Goal: Task Accomplishment & Management: Manage account settings

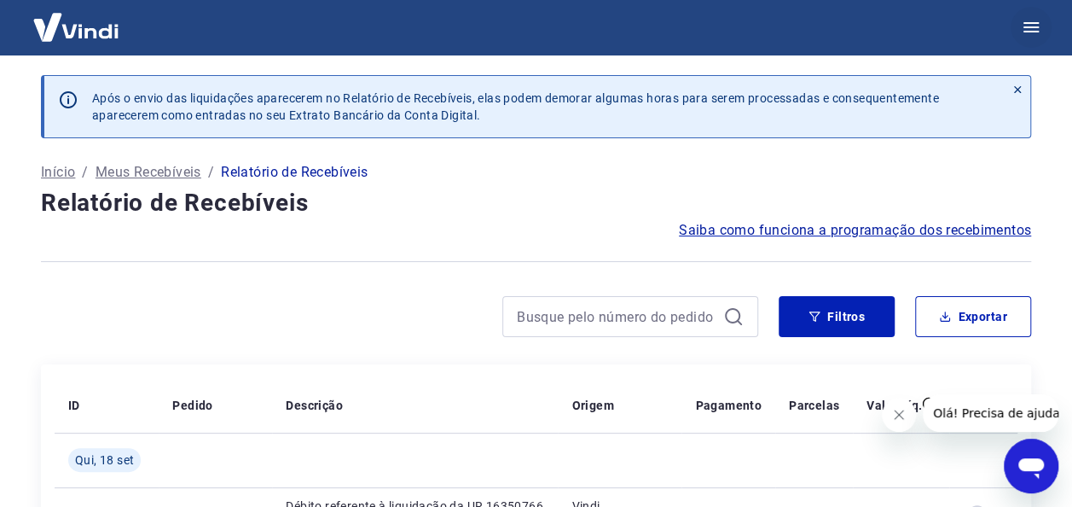
click at [1030, 24] on icon "button" at bounding box center [1031, 27] width 15 height 10
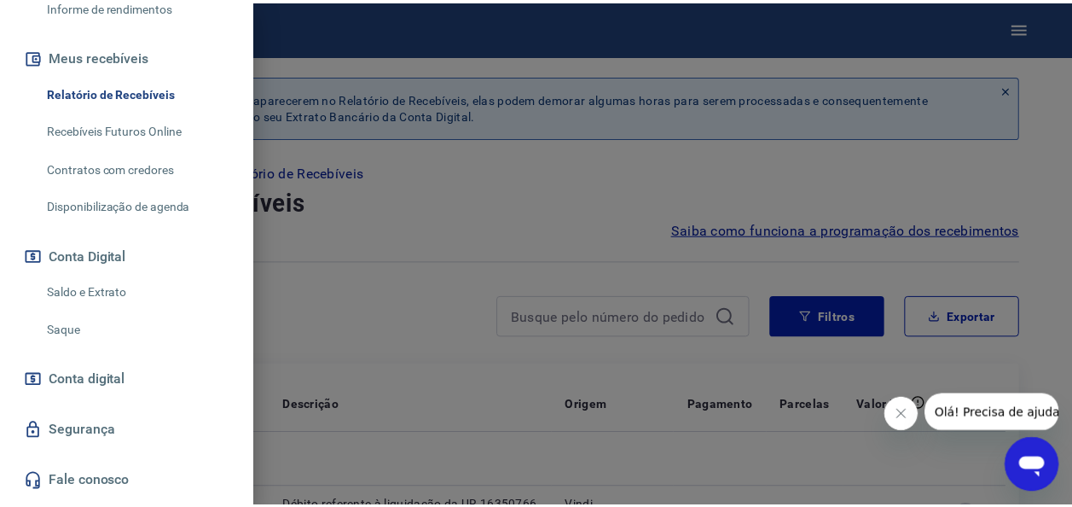
scroll to position [354, 0]
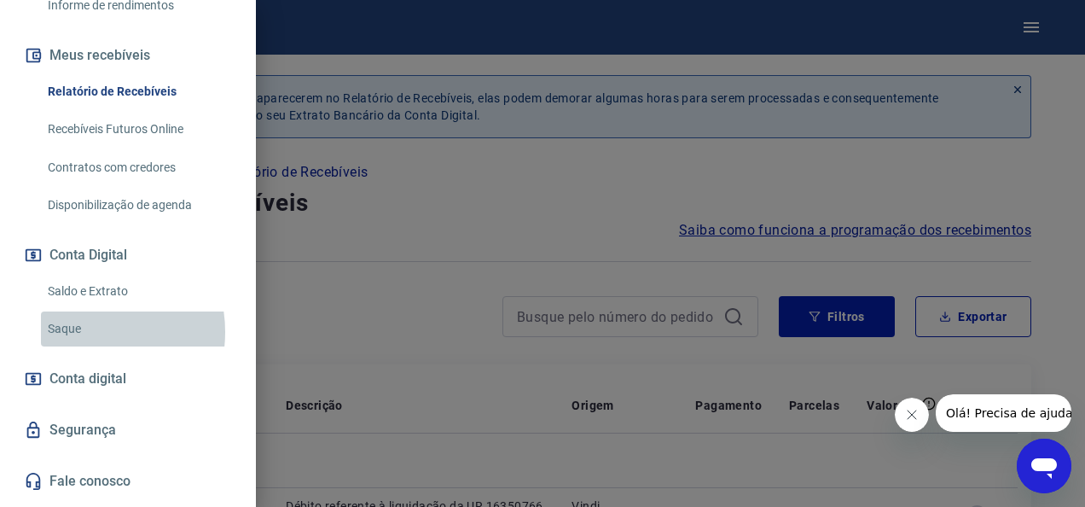
click at [80, 331] on link "Saque" at bounding box center [138, 328] width 194 height 35
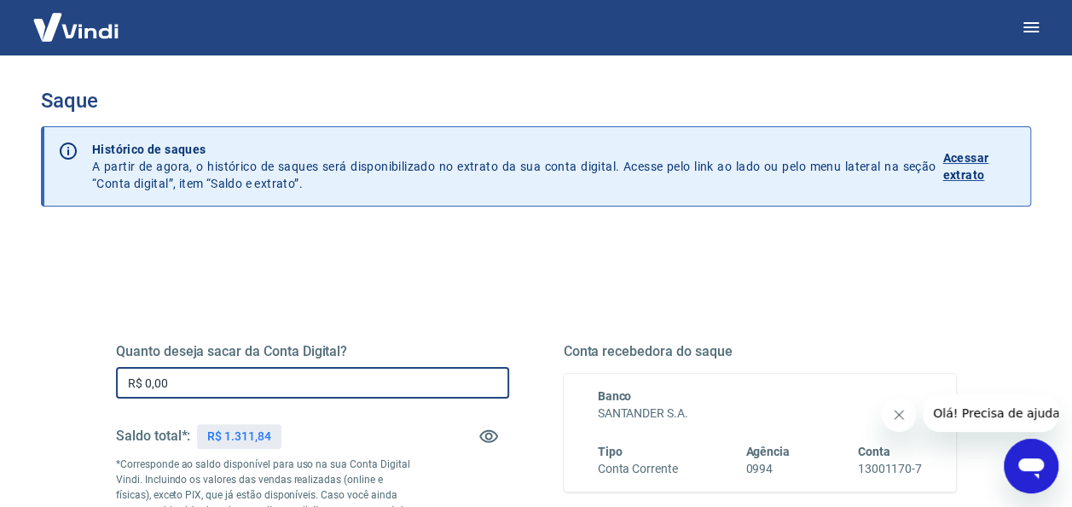
drag, startPoint x: 223, startPoint y: 379, endPoint x: 26, endPoint y: 398, distance: 197.1
click at [26, 398] on div "Saque Histórico de saques A partir de agora, o histórico de saques será disponi…" at bounding box center [535, 387] width 1031 height 664
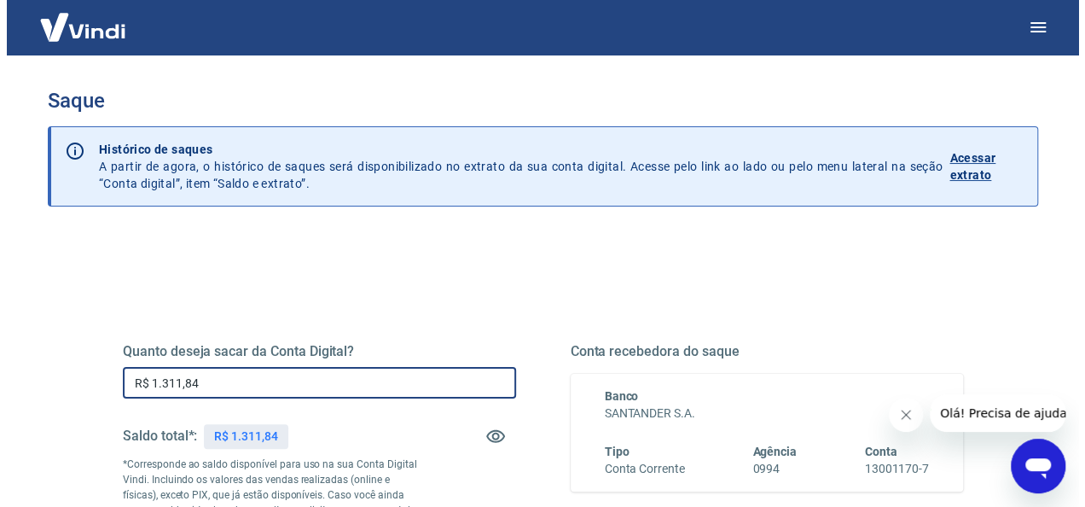
scroll to position [335, 0]
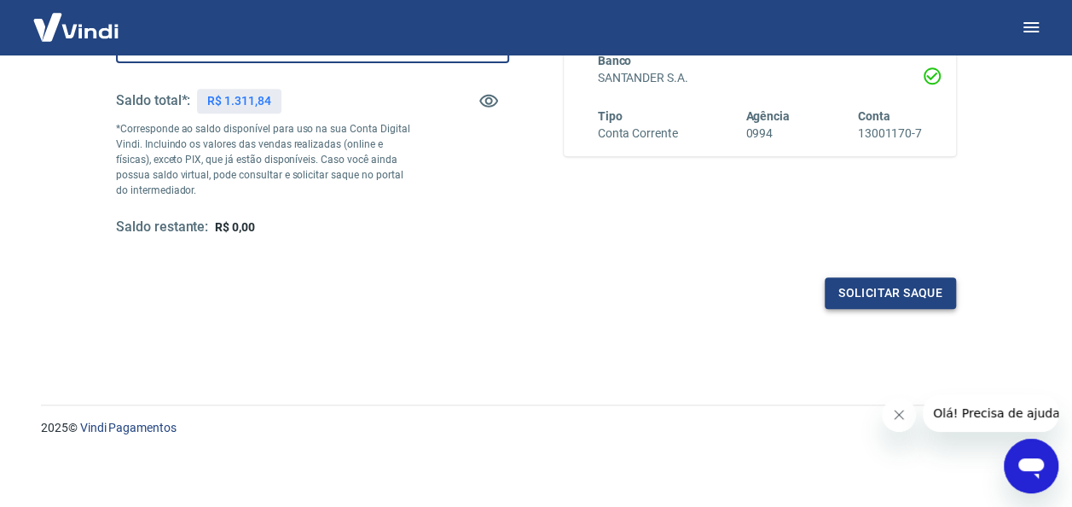
type input "R$ 1.311,84"
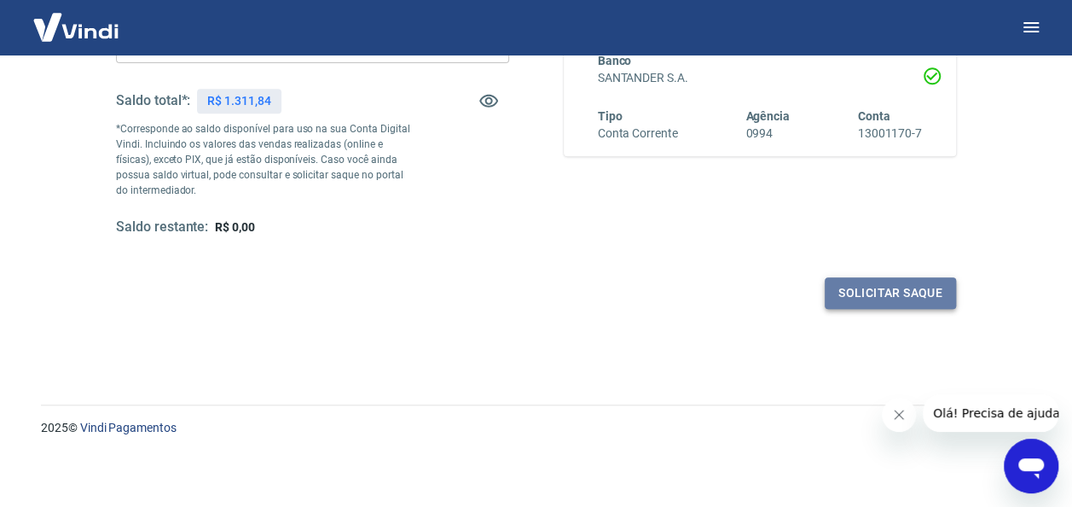
click at [850, 292] on button "Solicitar saque" at bounding box center [890, 293] width 131 height 32
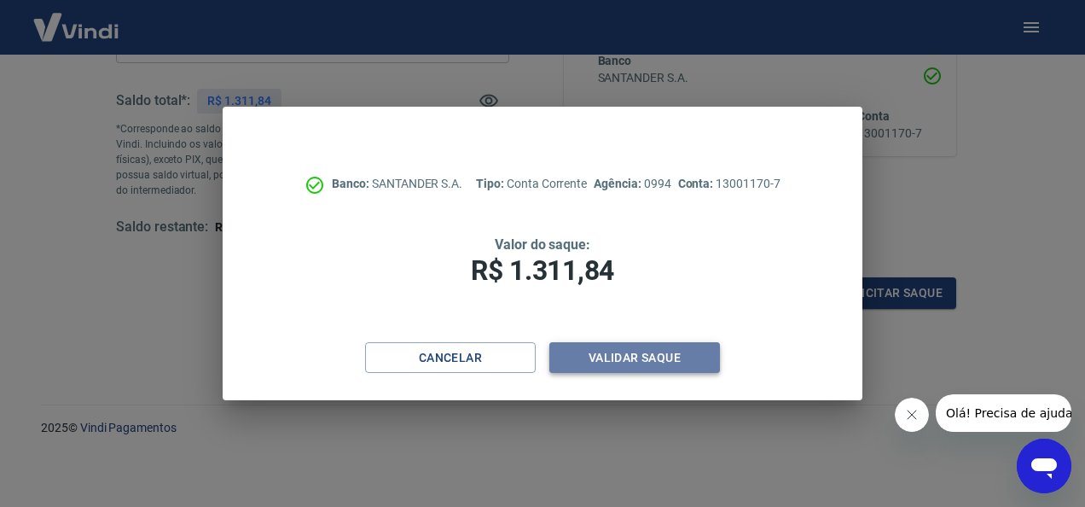
click at [585, 360] on button "Validar saque" at bounding box center [634, 358] width 171 height 32
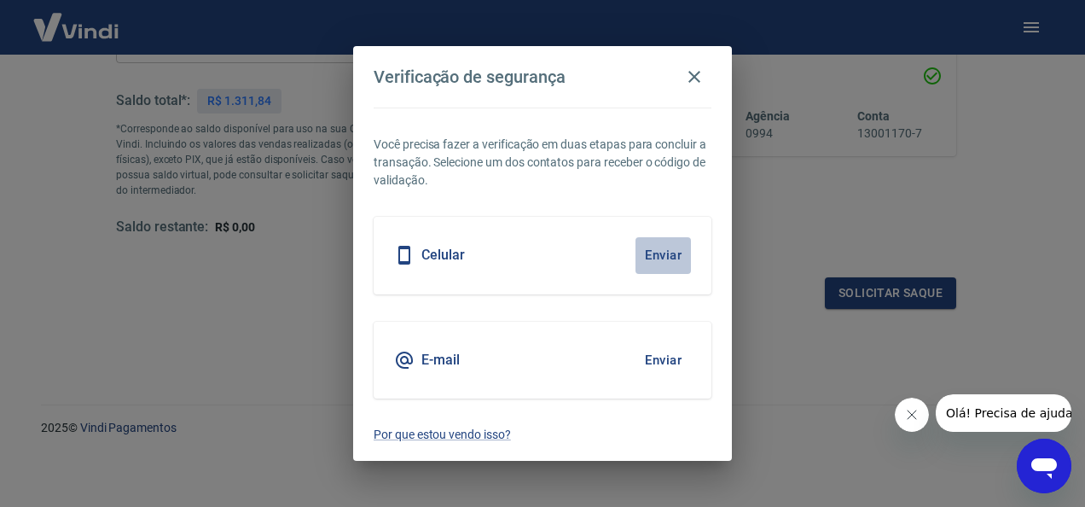
click at [674, 258] on button "Enviar" at bounding box center [662, 255] width 55 height 36
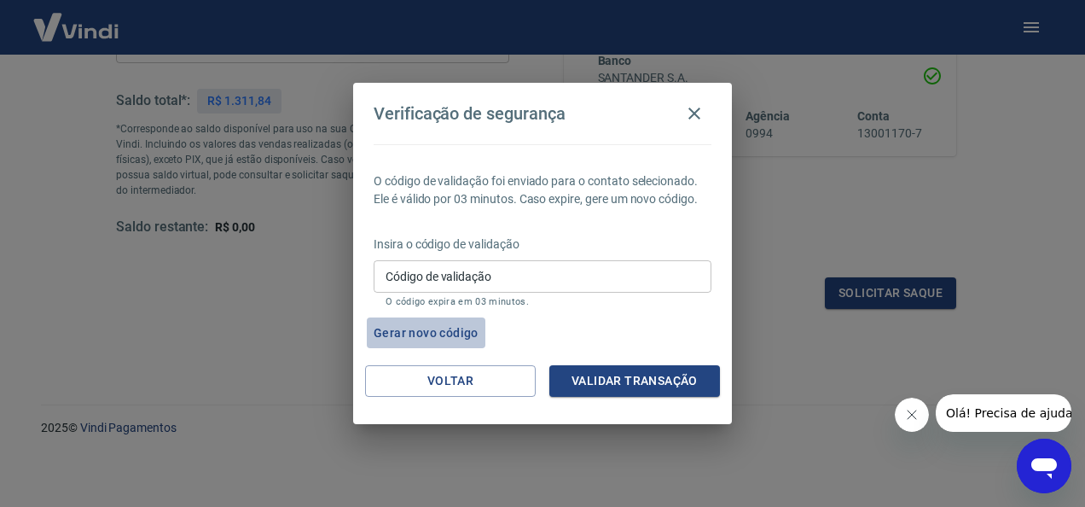
click at [442, 329] on button "Gerar novo código" at bounding box center [426, 333] width 119 height 32
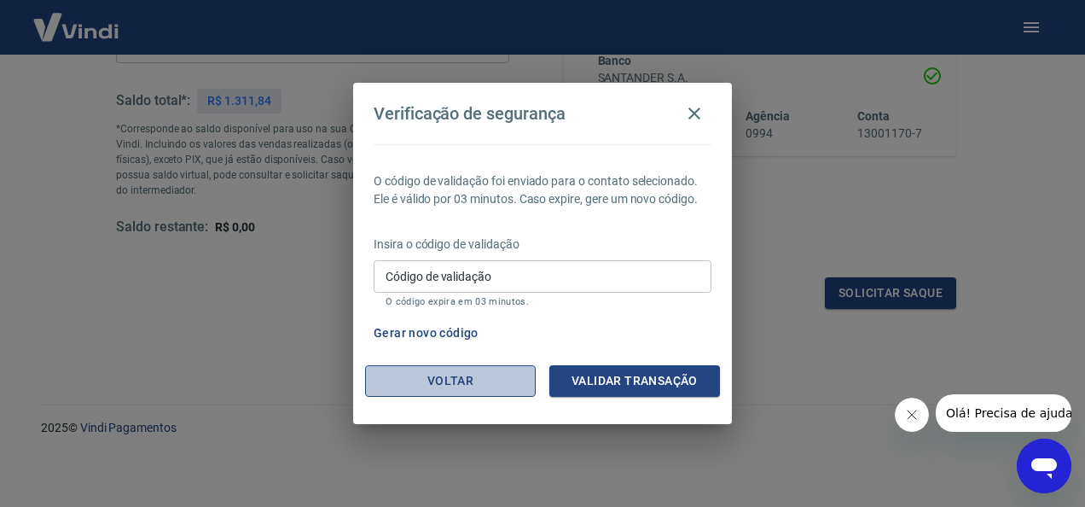
click at [461, 377] on button "Voltar" at bounding box center [450, 381] width 171 height 32
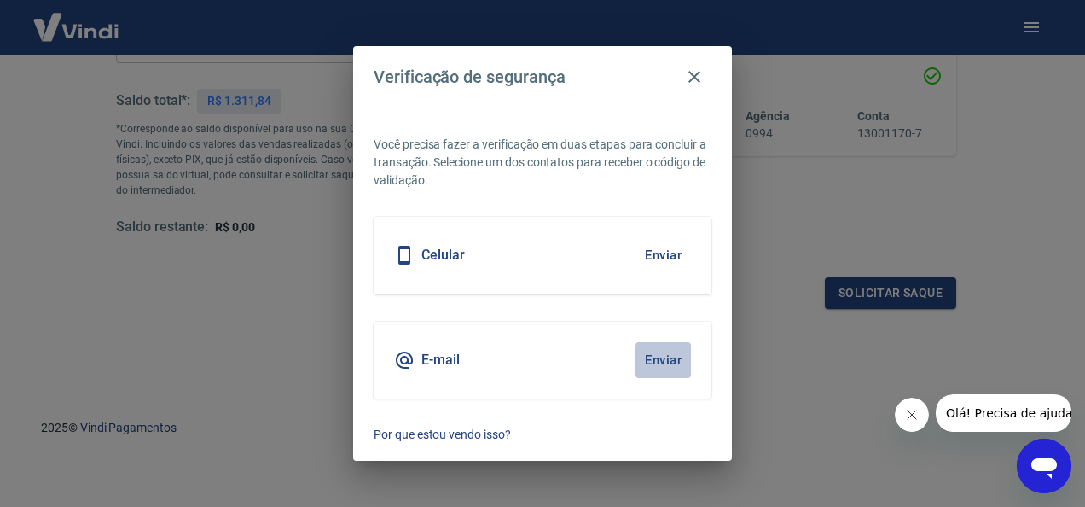
click at [662, 363] on button "Enviar" at bounding box center [662, 360] width 55 height 36
click at [655, 363] on button "Enviar" at bounding box center [662, 360] width 55 height 36
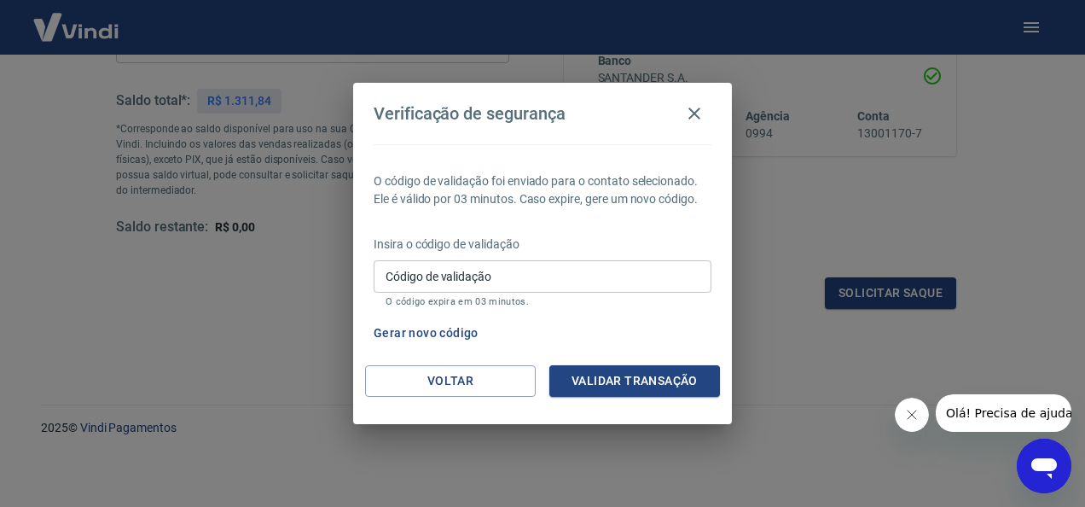
click at [467, 279] on input "Código de validação" at bounding box center [543, 276] width 338 height 32
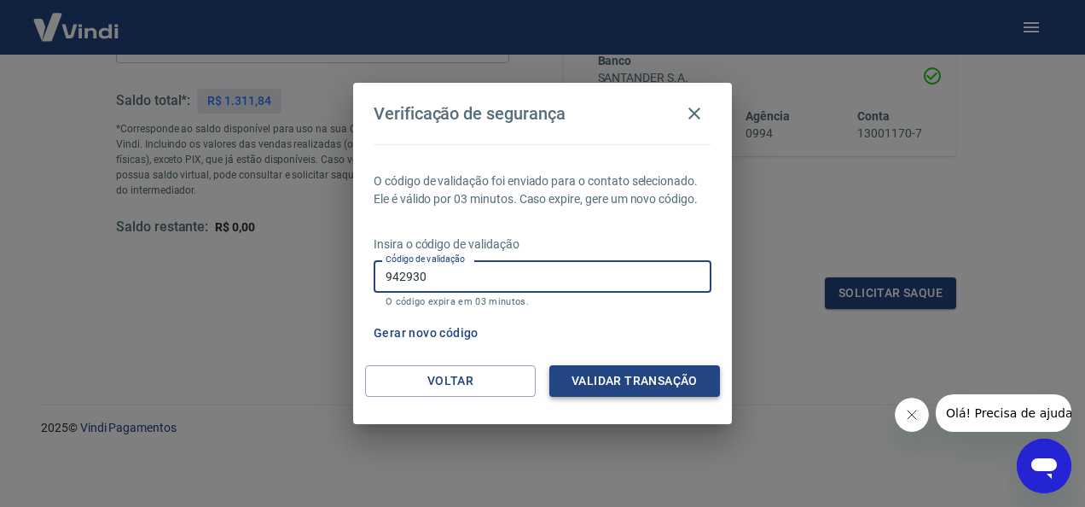
type input "942930"
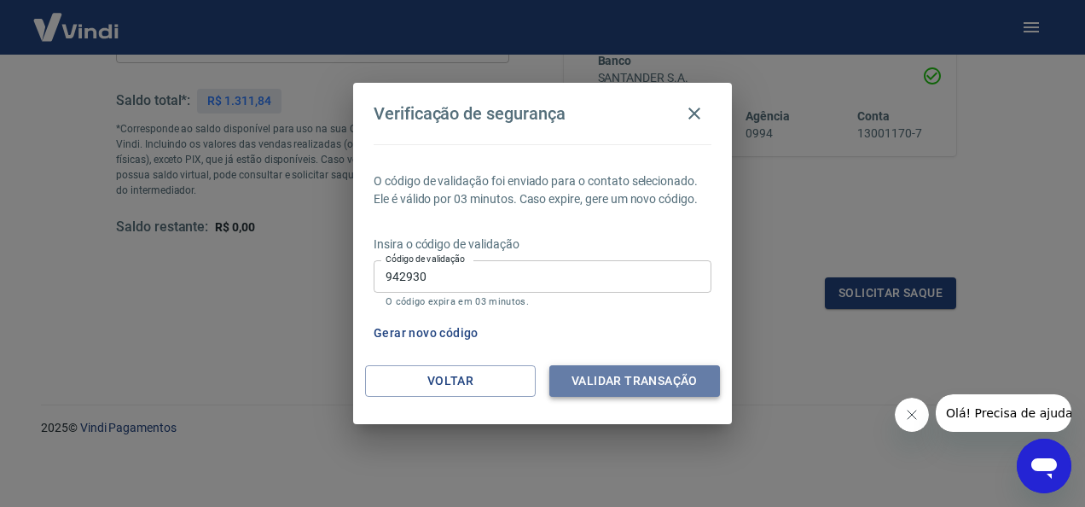
click at [599, 376] on button "Validar transação" at bounding box center [634, 381] width 171 height 32
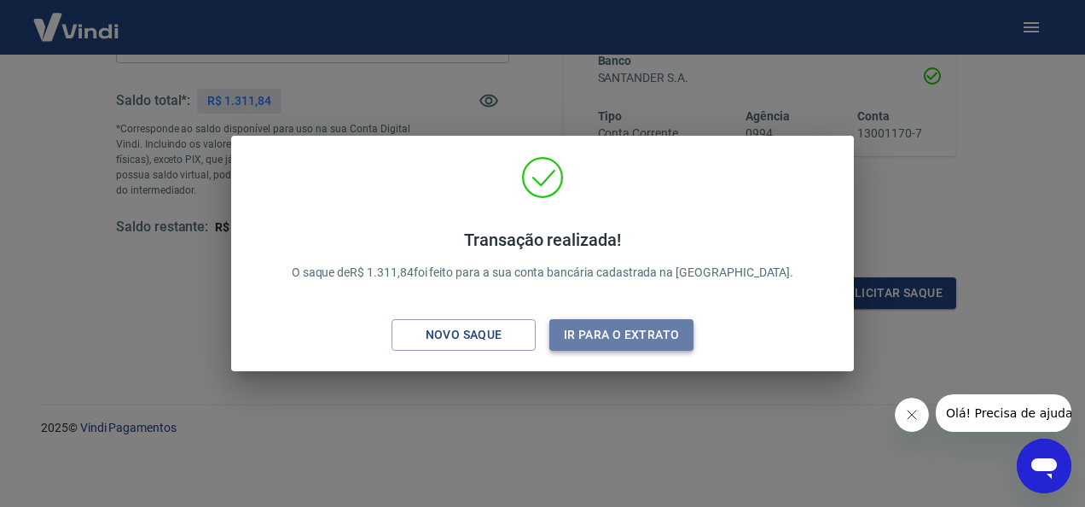
click at [631, 342] on button "Ir para o extrato" at bounding box center [621, 335] width 144 height 32
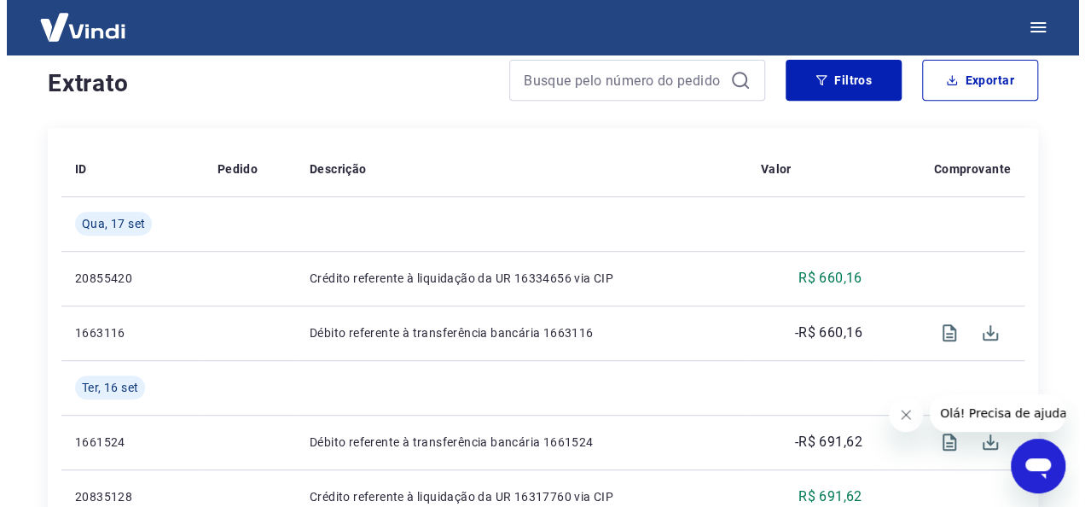
scroll to position [403, 0]
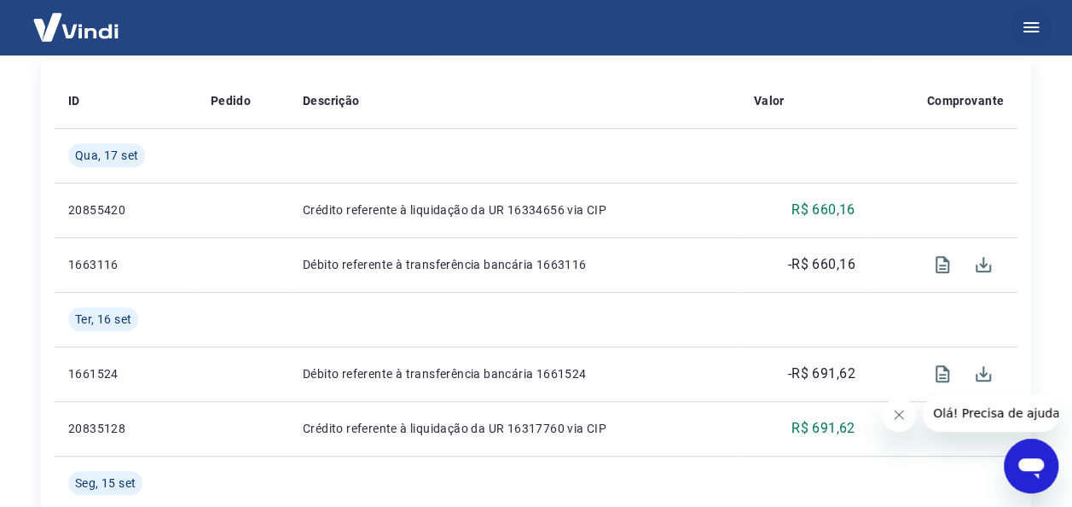
click at [1037, 21] on icon "button" at bounding box center [1031, 27] width 20 height 20
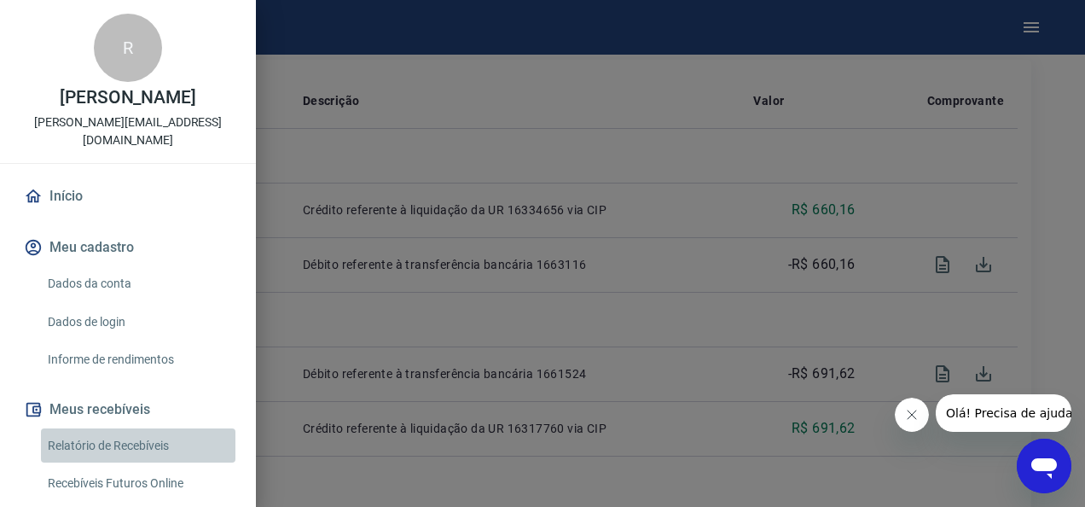
click at [138, 445] on link "Relatório de Recebíveis" at bounding box center [138, 445] width 194 height 35
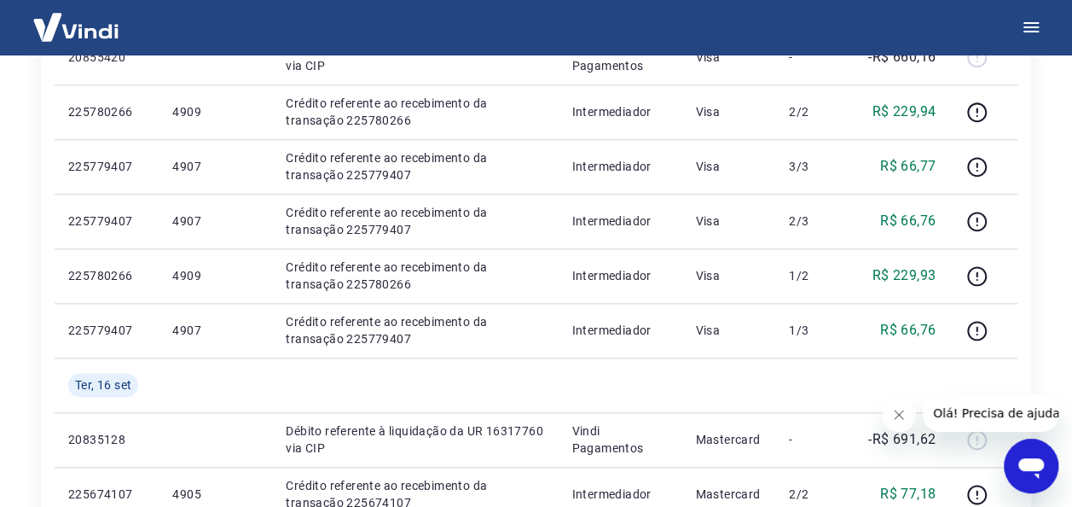
scroll to position [946, 0]
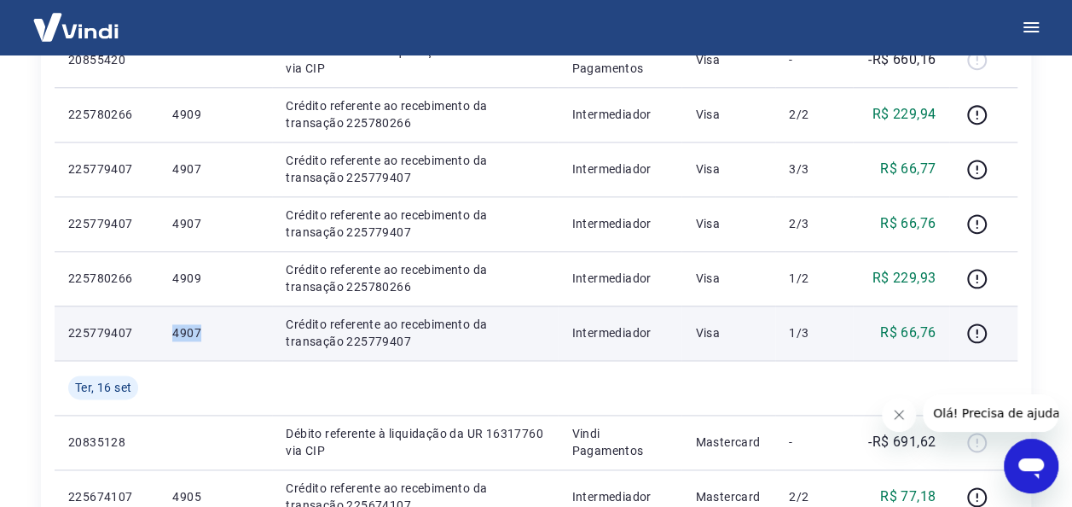
drag, startPoint x: 214, startPoint y: 337, endPoint x: 157, endPoint y: 337, distance: 57.2
click at [157, 337] on tr "225779407 4907 Crédito referente ao recebimento da transação 225779407 Intermed…" at bounding box center [536, 332] width 963 height 55
copy tr "4907"
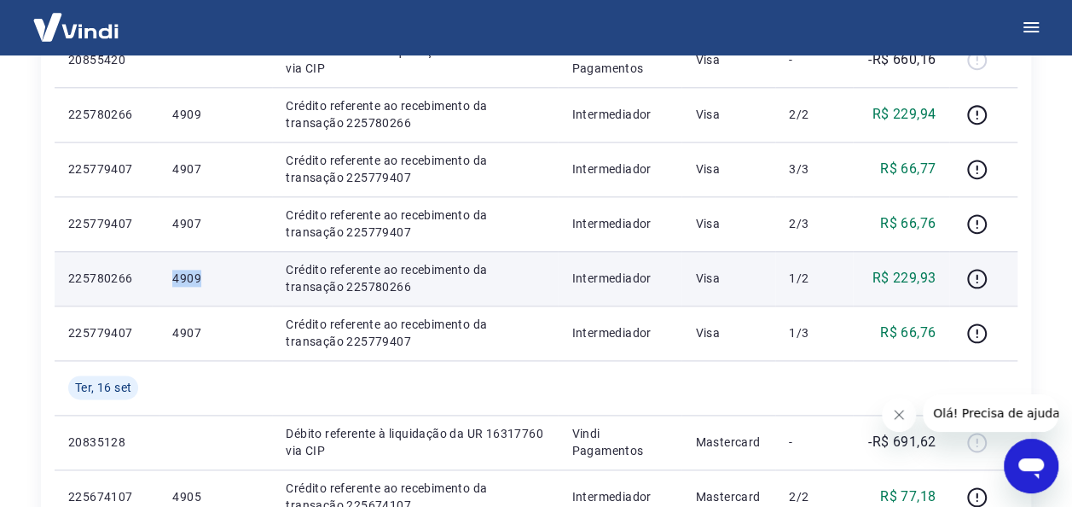
drag, startPoint x: 219, startPoint y: 270, endPoint x: 154, endPoint y: 277, distance: 66.0
click at [154, 277] on tr "225780266 4909 Crédito referente ao recebimento da transação 225780266 Intermed…" at bounding box center [536, 278] width 963 height 55
copy tr "4909"
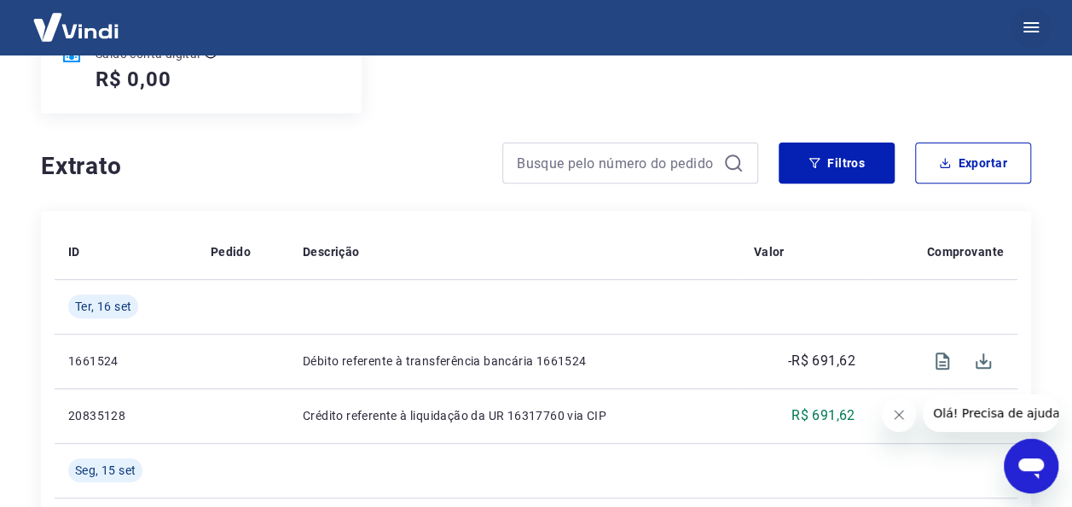
drag, startPoint x: 1064, startPoint y: 38, endPoint x: 1031, endPoint y: 27, distance: 34.0
click at [1031, 27] on div at bounding box center [536, 27] width 1072 height 55
click at [1031, 27] on icon "button" at bounding box center [1031, 27] width 15 height 10
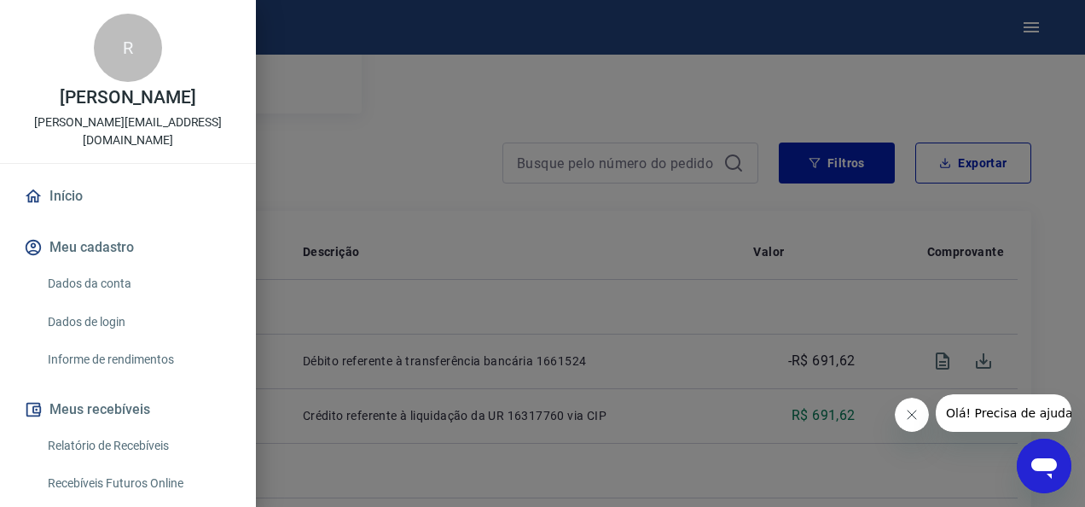
scroll to position [398, 0]
